Goal: Check status: Check status

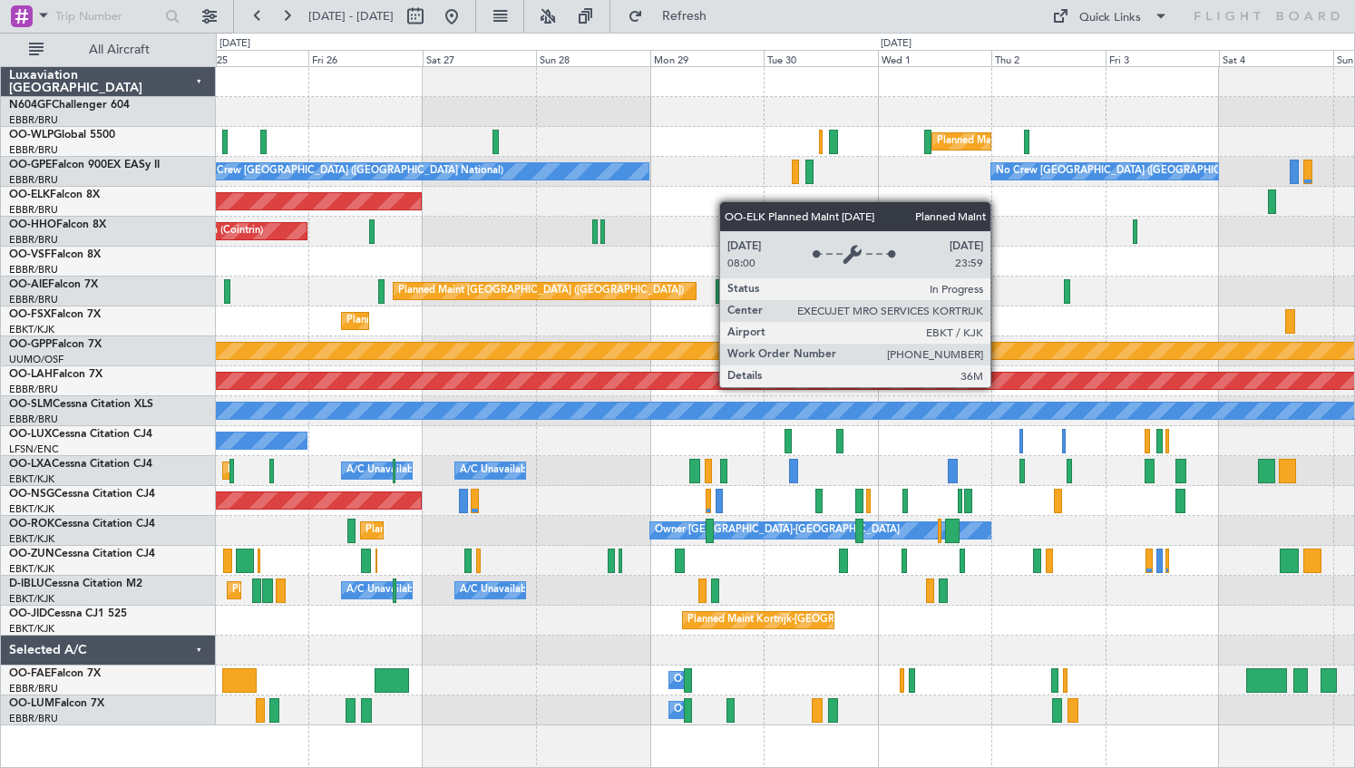
click at [86, 180] on div "Planned Maint Milan (Linate) Planned Maint [GEOGRAPHIC_DATA] ([GEOGRAPHIC_DATA]…" at bounding box center [677, 401] width 1355 height 736
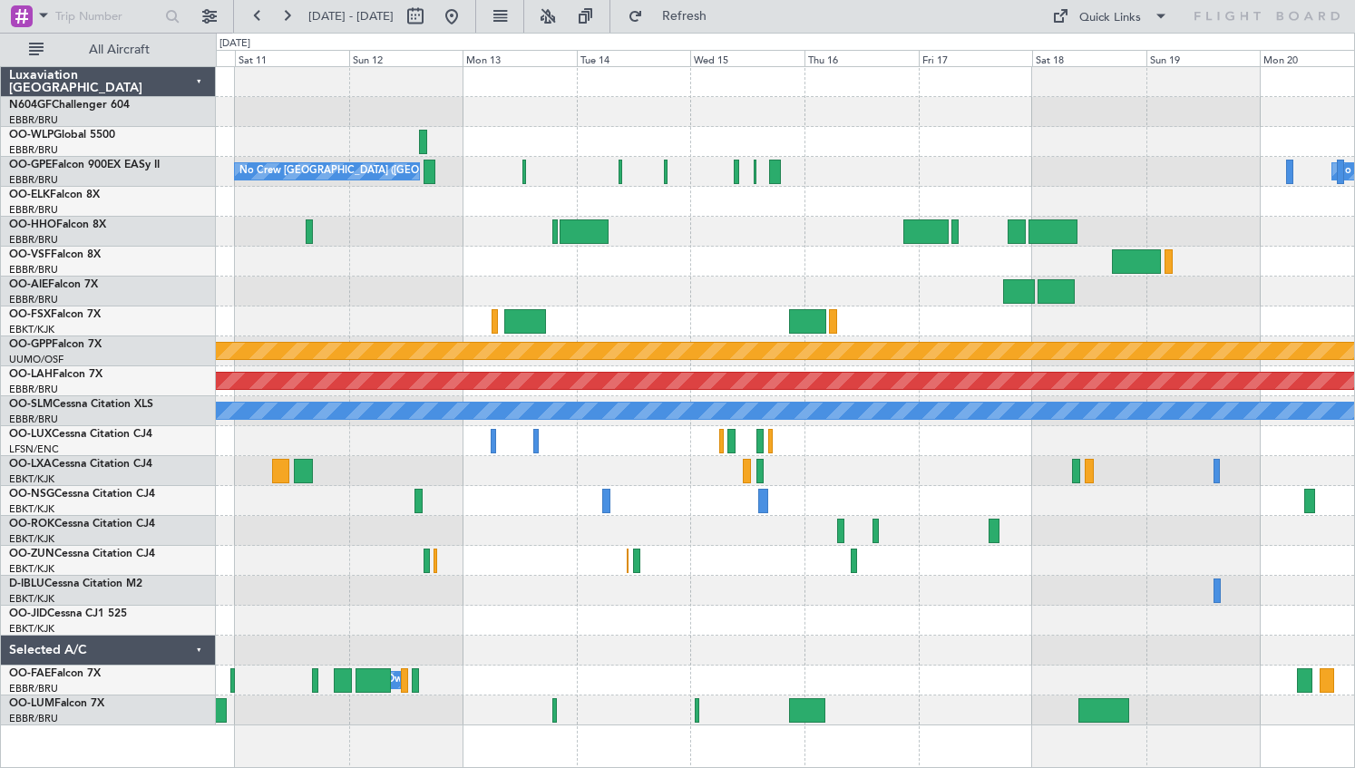
click at [405, 252] on div at bounding box center [785, 262] width 1138 height 30
click at [432, 239] on div at bounding box center [785, 232] width 1138 height 30
click at [466, 12] on button at bounding box center [451, 16] width 29 height 29
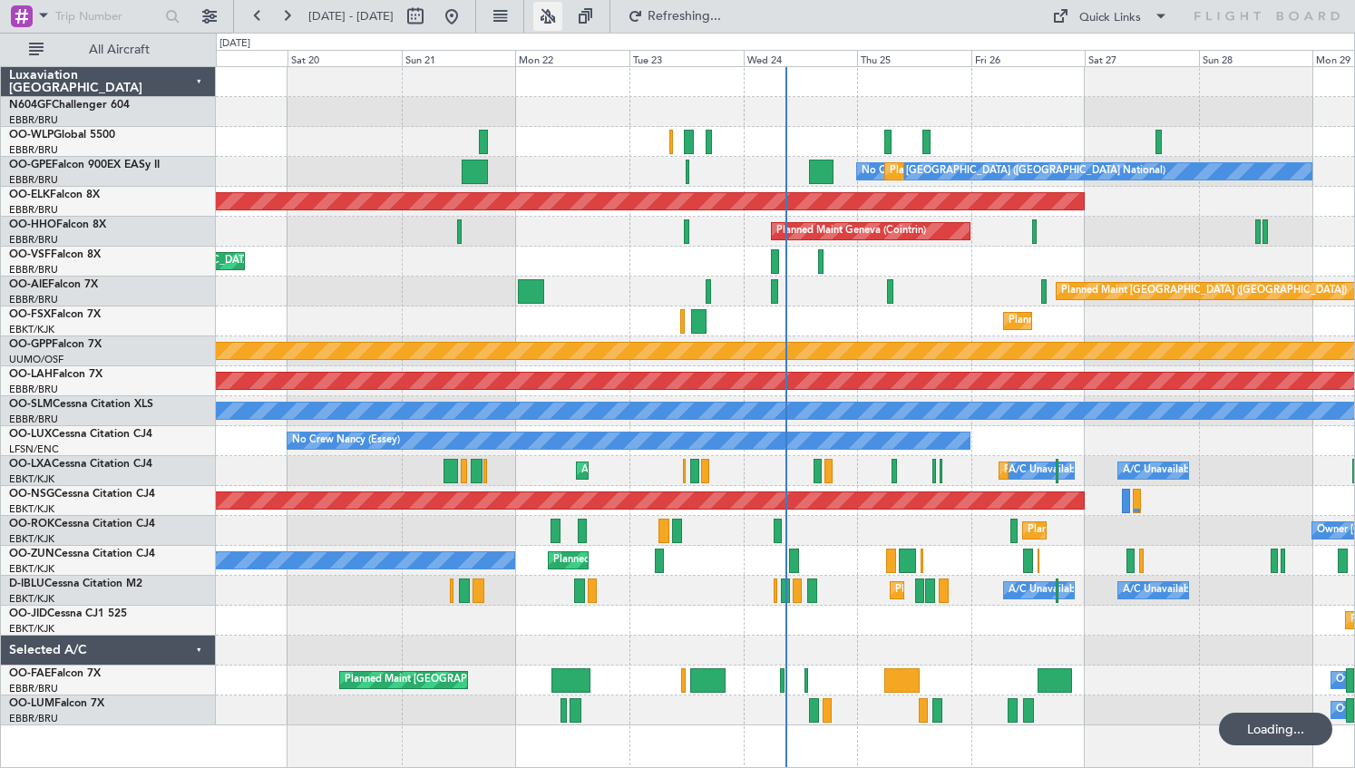
click at [562, 18] on button at bounding box center [547, 16] width 29 height 29
